Goal: Transaction & Acquisition: Purchase product/service

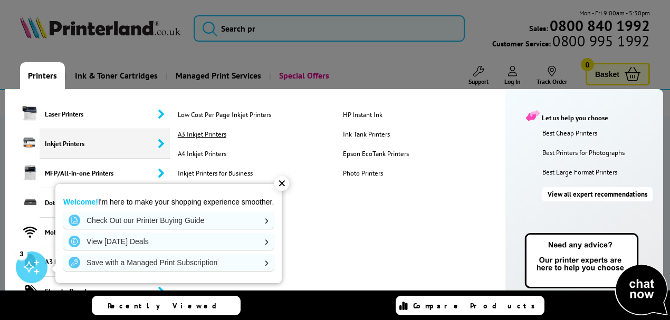
click at [214, 132] on link "A3 Inkjet Printers" at bounding box center [255, 134] width 160 height 9
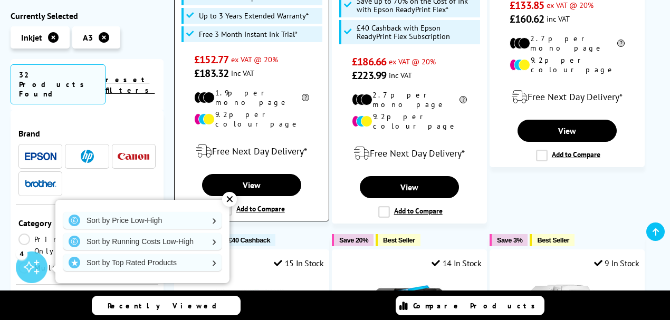
scroll to position [422, 0]
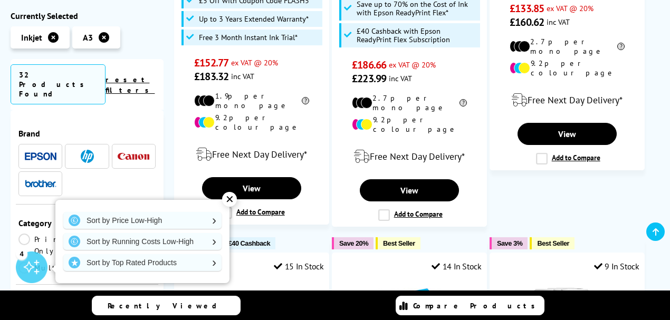
click at [56, 171] on li at bounding box center [40, 183] width 44 height 25
click at [38, 180] on img at bounding box center [41, 183] width 32 height 7
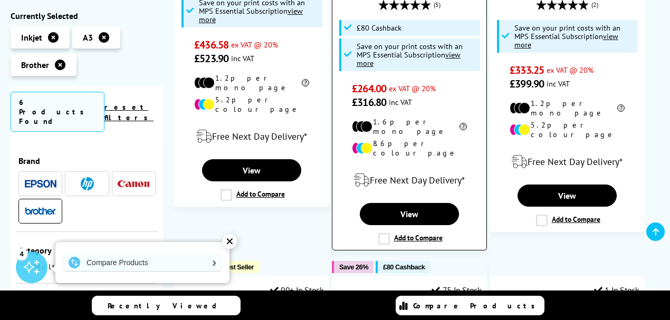
scroll to position [387, 0]
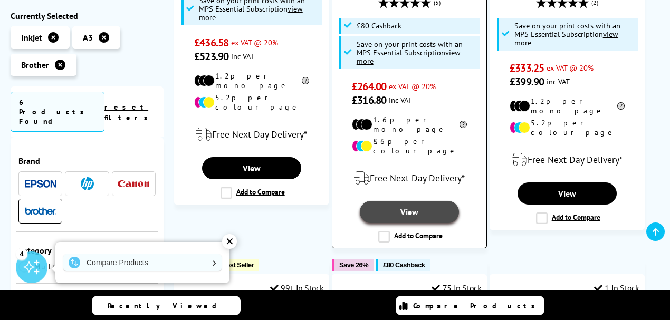
click at [404, 201] on link "View" at bounding box center [409, 212] width 99 height 22
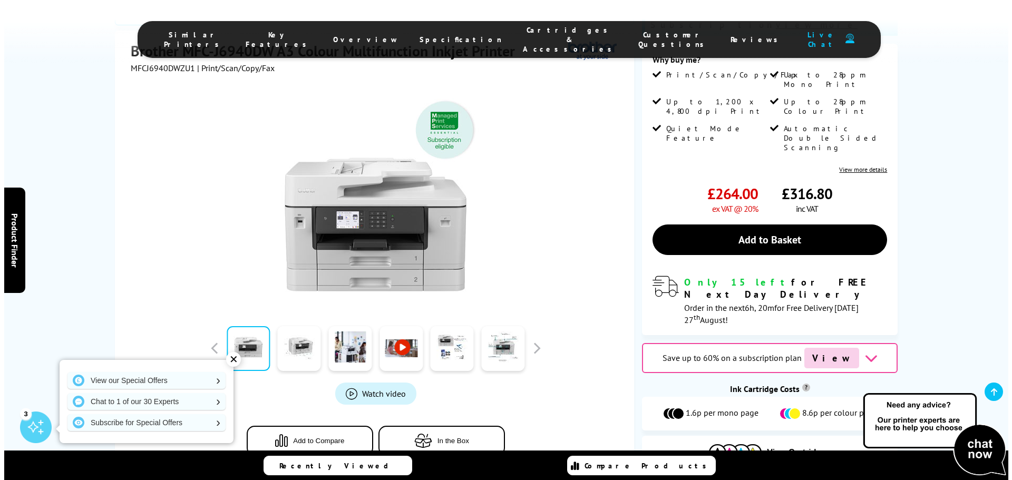
scroll to position [143, 0]
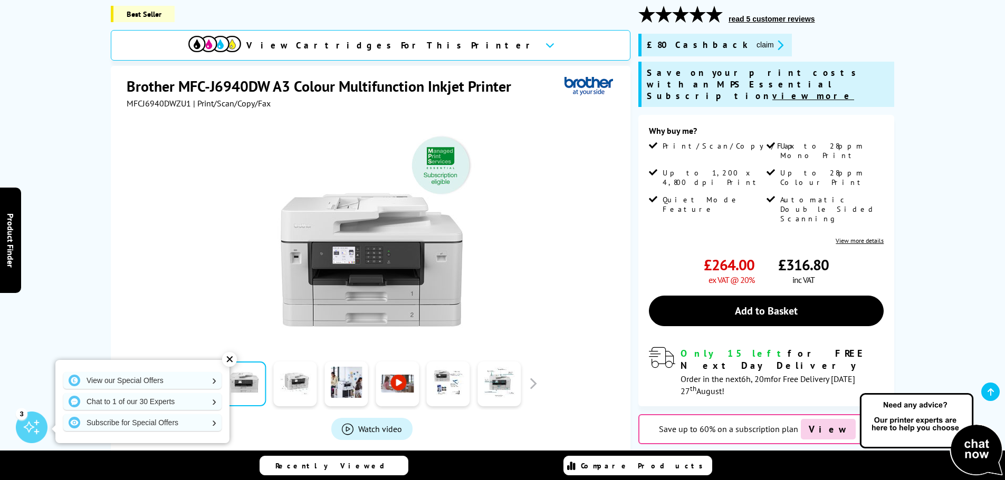
click at [669, 46] on button "claim" at bounding box center [769, 45] width 33 height 12
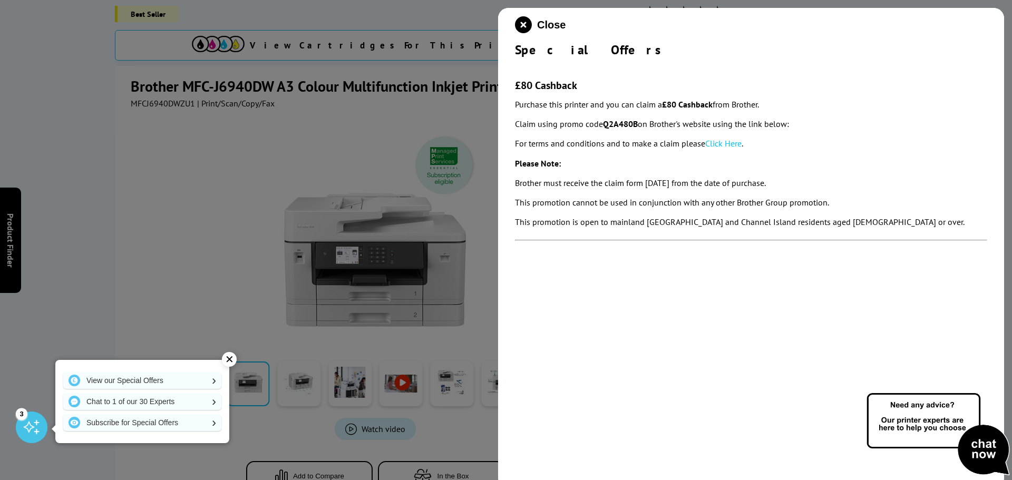
click at [669, 143] on link "Click Here" at bounding box center [724, 143] width 36 height 11
